Goal: Transaction & Acquisition: Purchase product/service

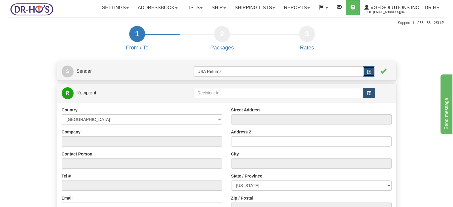
click at [366, 77] on button "button" at bounding box center [369, 71] width 12 height 10
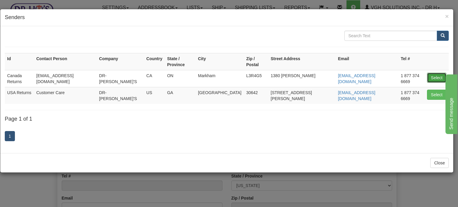
click at [436, 73] on button "Select" at bounding box center [436, 78] width 19 height 10
type input "Canada Returns"
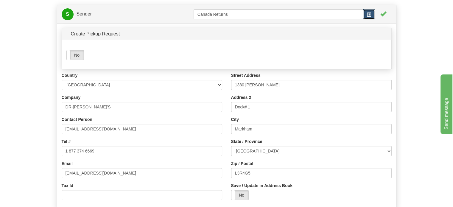
scroll to position [60, 0]
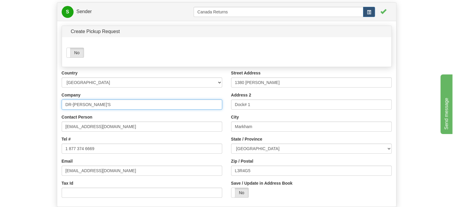
drag, startPoint x: 86, startPoint y: 120, endPoint x: 0, endPoint y: 105, distance: 87.6
click at [0, 106] on div "Toggle navigation Settings Shipping Preferences Fields Preferences New" at bounding box center [226, 110] width 453 height 341
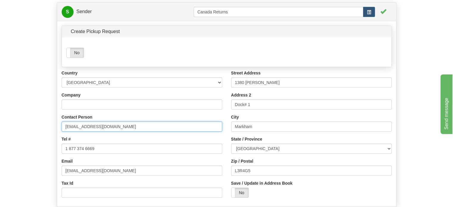
drag, startPoint x: 68, startPoint y: 139, endPoint x: 0, endPoint y: 127, distance: 68.7
click at [0, 128] on div "Toggle navigation Settings Shipping Preferences Fields Preferences New" at bounding box center [226, 110] width 453 height 341
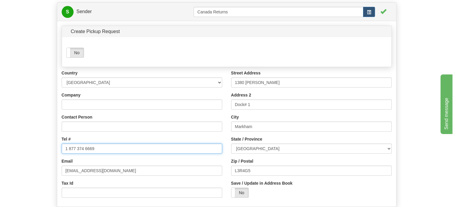
drag, startPoint x: 52, startPoint y: 164, endPoint x: 10, endPoint y: 161, distance: 42.4
click at [12, 161] on form "1 From / To 2 Packages 3 Int Opt 4 Rates S Sender" at bounding box center [226, 123] width 435 height 315
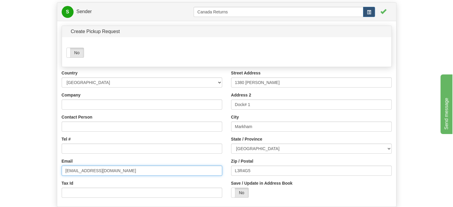
drag, startPoint x: 116, startPoint y: 186, endPoint x: 7, endPoint y: 178, distance: 108.7
click at [46, 181] on form "1 From / To 2 Packages 3 Int Opt 4 Rates S Sender" at bounding box center [226, 123] width 435 height 315
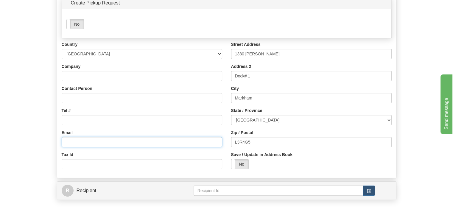
scroll to position [89, 0]
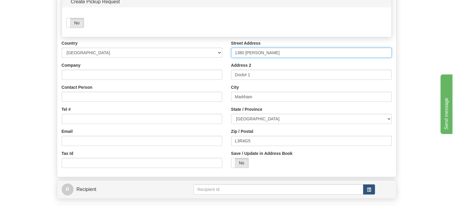
click at [196, 77] on div "Country [GEOGRAPHIC_DATA] [GEOGRAPHIC_DATA] [GEOGRAPHIC_DATA] [GEOGRAPHIC_DATA]…" at bounding box center [226, 106] width 339 height 132
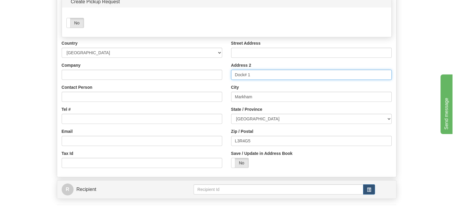
drag, startPoint x: 228, startPoint y: 93, endPoint x: 195, endPoint y: 93, distance: 32.8
click at [196, 93] on div "Country [GEOGRAPHIC_DATA] [GEOGRAPHIC_DATA] [GEOGRAPHIC_DATA] [GEOGRAPHIC_DATA]…" at bounding box center [226, 106] width 339 height 132
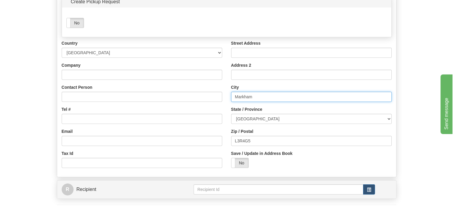
drag, startPoint x: 259, startPoint y: 107, endPoint x: 175, endPoint y: 109, distance: 83.4
click at [175, 109] on div "Country [GEOGRAPHIC_DATA] [GEOGRAPHIC_DATA] [GEOGRAPHIC_DATA] [GEOGRAPHIC_DATA]…" at bounding box center [226, 106] width 339 height 132
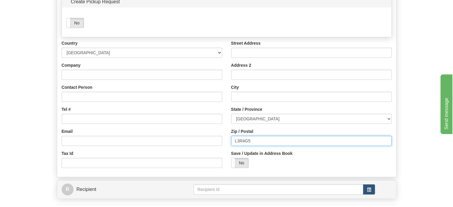
drag, startPoint x: 259, startPoint y: 157, endPoint x: 118, endPoint y: 153, distance: 140.7
click at [175, 158] on div "Country [GEOGRAPHIC_DATA] [GEOGRAPHIC_DATA] [GEOGRAPHIC_DATA] [GEOGRAPHIC_DATA]…" at bounding box center [226, 106] width 339 height 132
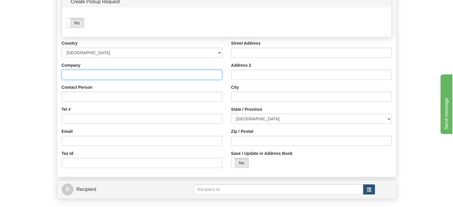
click at [90, 80] on input "Company" at bounding box center [142, 75] width 161 height 10
paste input "[PERSON_NAME]"
type input "[PERSON_NAME]"
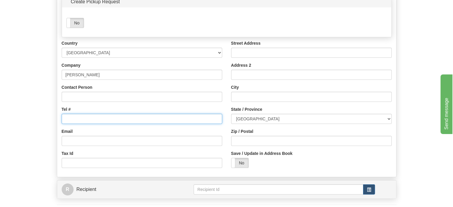
click at [86, 124] on input "Tel #" at bounding box center [142, 119] width 161 height 10
paste input "2502964223"
type input "2502964223"
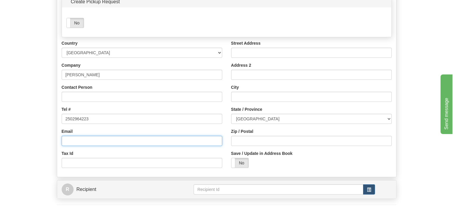
click at [80, 146] on input "Email" at bounding box center [142, 141] width 161 height 10
paste input "[EMAIL_ADDRESS]."
type input "[EMAIL_ADDRESS][DOMAIN_NAME]"
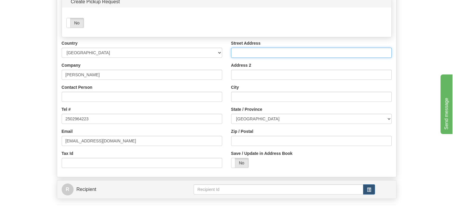
click at [245, 58] on input "Street Address" at bounding box center [311, 53] width 161 height 10
paste input "PO BOX 1360"
paste input "150 MILE HOUSE"
type input "PO BOX 1360, 150 MILE HOUSE"
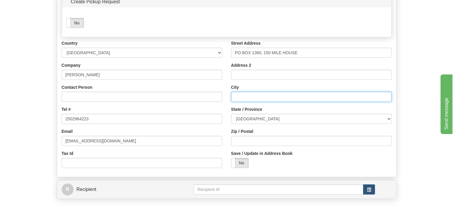
click at [260, 102] on input "City" at bounding box center [311, 97] width 161 height 10
paste input "V0K2G0"
type input "V0K2G0"
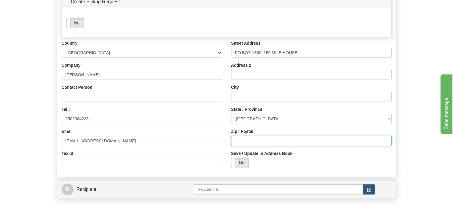
click at [267, 146] on input "Zip / Postal" at bounding box center [311, 141] width 161 height 10
paste input "V0K2G0"
type input "V0K2G0"
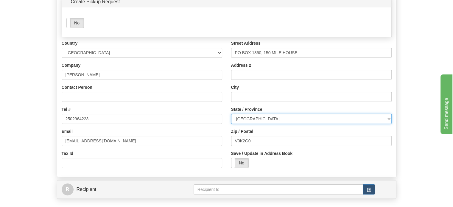
click at [268, 124] on select "[GEOGRAPHIC_DATA] [GEOGRAPHIC_DATA] [GEOGRAPHIC_DATA] [GEOGRAPHIC_DATA] [GEOGRA…" at bounding box center [311, 119] width 161 height 10
select select "BC"
click at [231, 124] on select "[GEOGRAPHIC_DATA] [GEOGRAPHIC_DATA] [GEOGRAPHIC_DATA] [GEOGRAPHIC_DATA] [GEOGRA…" at bounding box center [311, 119] width 161 height 10
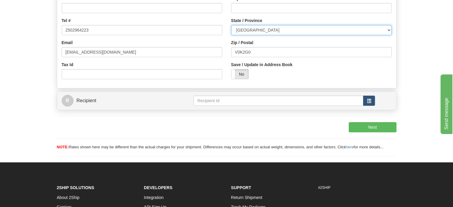
scroll to position [179, 0]
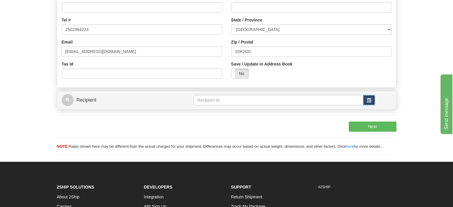
click at [368, 102] on span "button" at bounding box center [369, 100] width 4 height 4
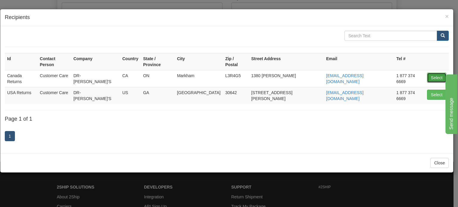
click at [435, 73] on button "Select" at bounding box center [436, 78] width 19 height 10
type input "Canada Returns"
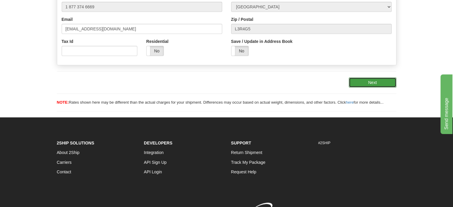
click at [377, 88] on button "Next" at bounding box center [373, 82] width 48 height 10
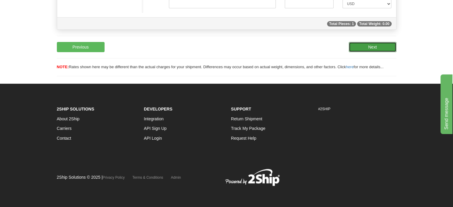
scroll to position [88, 0]
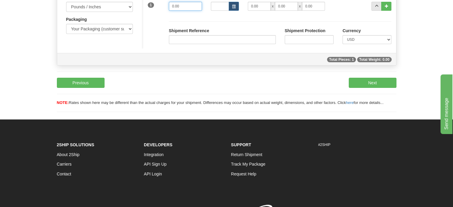
drag, startPoint x: 192, startPoint y: 21, endPoint x: 101, endPoint y: 17, distance: 90.6
click at [105, 18] on div "Measurements Type Pounds / Inches Kilograms / Centimeters Packaging Your Packag…" at bounding box center [226, 21] width 339 height 54
type input "1.00"
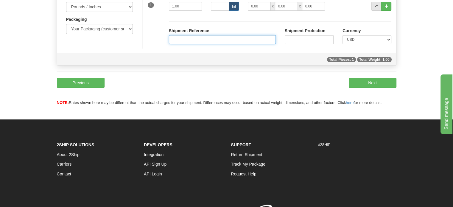
click at [178, 44] on input "Shipment Reference" at bounding box center [222, 39] width 107 height 9
paste input "1151912"
type input "1151912"
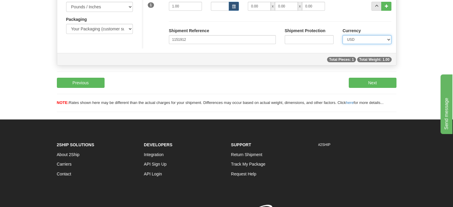
click at [376, 44] on select "CAD USD EUR ZAR [PERSON_NAME] ARN AUD AUS AWG BBD BFR BGN BHD BMD BND BRC BRL C…" at bounding box center [367, 39] width 49 height 9
select select "0"
click at [343, 44] on select "CAD USD EUR ZAR [PERSON_NAME] ARN AUD AUS AWG BBD BFR BGN BHD BMD BND BRC BRL C…" at bounding box center [367, 39] width 49 height 9
click at [379, 88] on button "Next" at bounding box center [373, 83] width 48 height 10
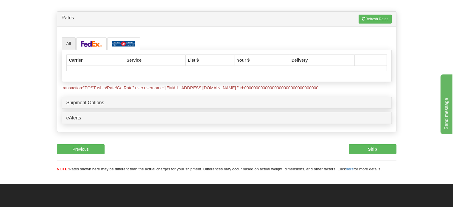
scroll to position [0, 0]
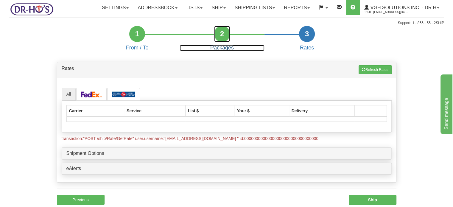
click at [220, 42] on div "2" at bounding box center [222, 34] width 16 height 16
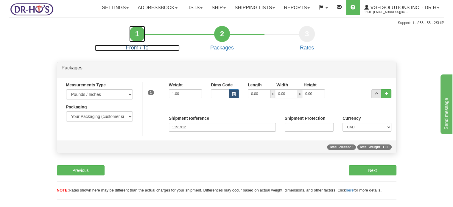
click at [139, 42] on div "1" at bounding box center [137, 34] width 16 height 16
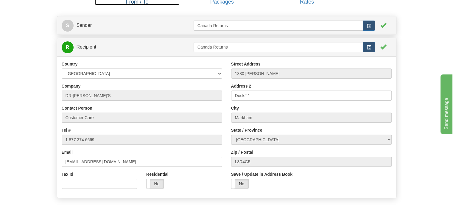
scroll to position [60, 0]
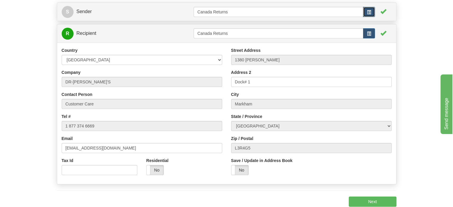
click at [372, 17] on button "button" at bounding box center [369, 12] width 12 height 10
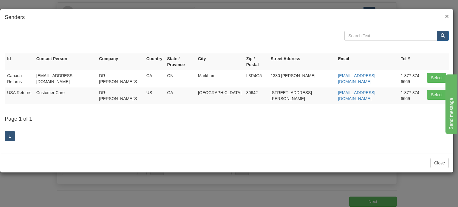
click at [446, 16] on span "×" at bounding box center [447, 16] width 4 height 7
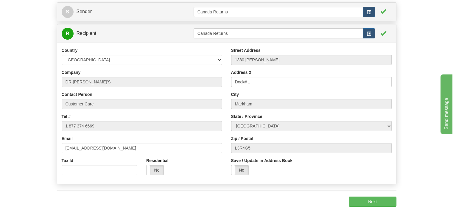
click at [145, 21] on div "S Sender Canada Returns" at bounding box center [226, 12] width 339 height 18
click at [146, 18] on link "S Sender" at bounding box center [128, 12] width 132 height 12
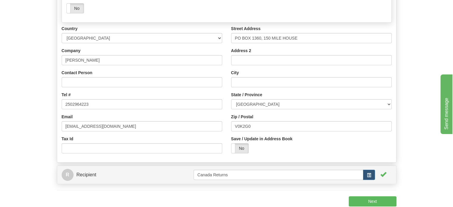
scroll to position [119, 0]
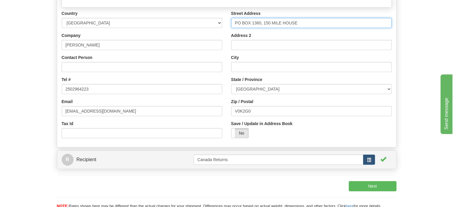
drag, startPoint x: 265, startPoint y: 36, endPoint x: 302, endPoint y: 36, distance: 37.2
click at [302, 28] on input "PO BOX 1360, 150 MILE HOUSE" at bounding box center [311, 23] width 161 height 10
type input "PO BOX 1360,"
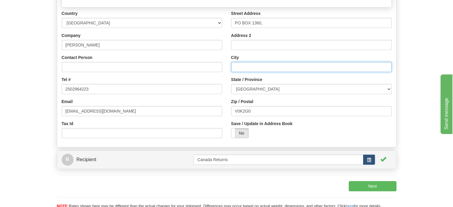
click at [268, 72] on input "City" at bounding box center [311, 67] width 161 height 10
paste input "150 MILE HOUSE"
type input "150 MILE HOUSE"
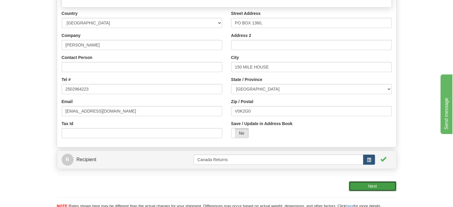
click at [378, 191] on button "Next" at bounding box center [373, 186] width 48 height 10
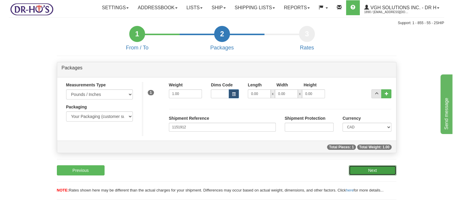
click at [384, 175] on button "Next" at bounding box center [373, 170] width 48 height 10
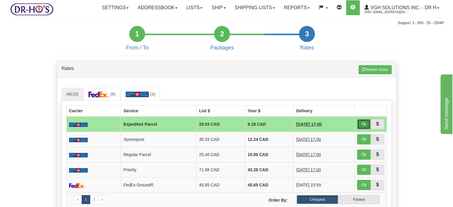
click at [364, 126] on span "button" at bounding box center [364, 124] width 4 height 4
type input "DOM.EP"
click at [367, 129] on button "button" at bounding box center [364, 124] width 14 height 10
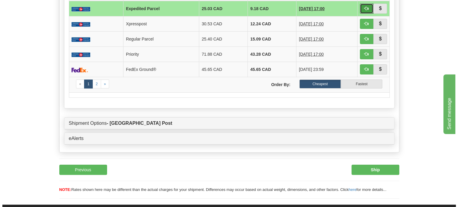
scroll to position [119, 0]
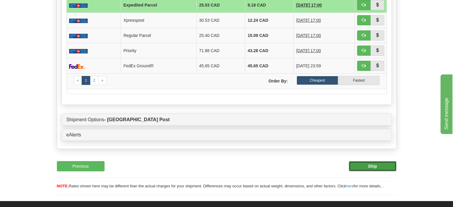
click at [378, 171] on button "Ship" at bounding box center [373, 166] width 48 height 10
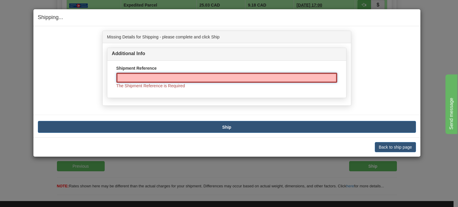
click at [175, 75] on input "Shipment Reference" at bounding box center [226, 78] width 221 height 10
paste input "1151912"
type input "1151912"
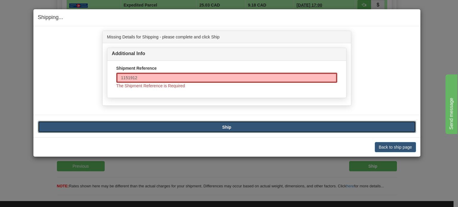
click at [241, 124] on button "Ship" at bounding box center [227, 127] width 378 height 12
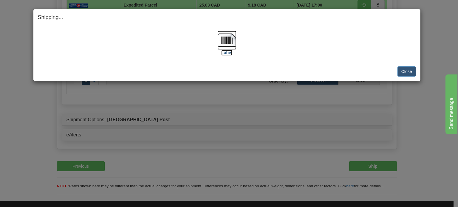
click at [231, 47] on img at bounding box center [226, 40] width 19 height 19
click at [402, 74] on button "Close" at bounding box center [406, 71] width 18 height 10
